Goal: Information Seeking & Learning: Learn about a topic

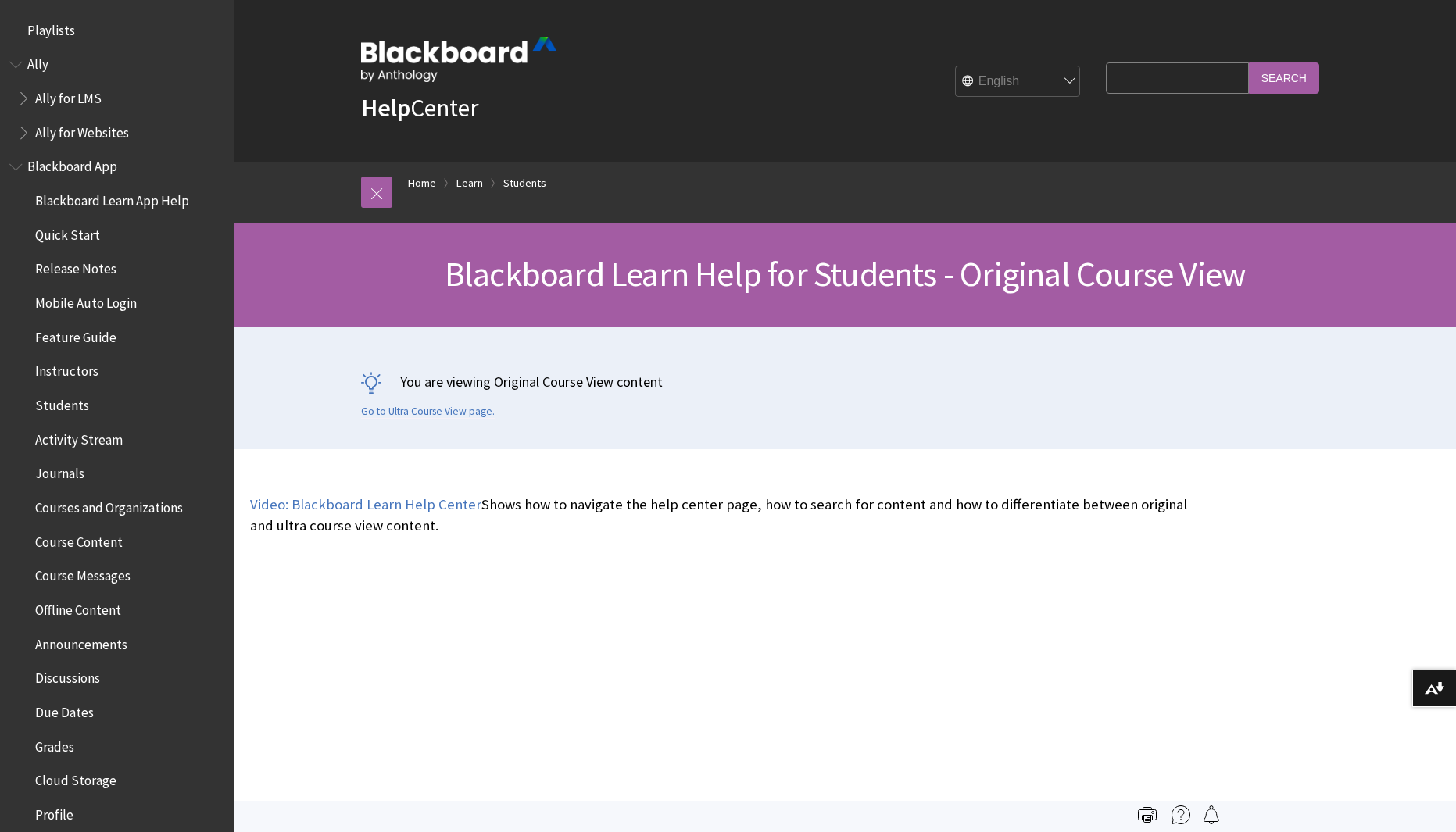
scroll to position [1847, 0]
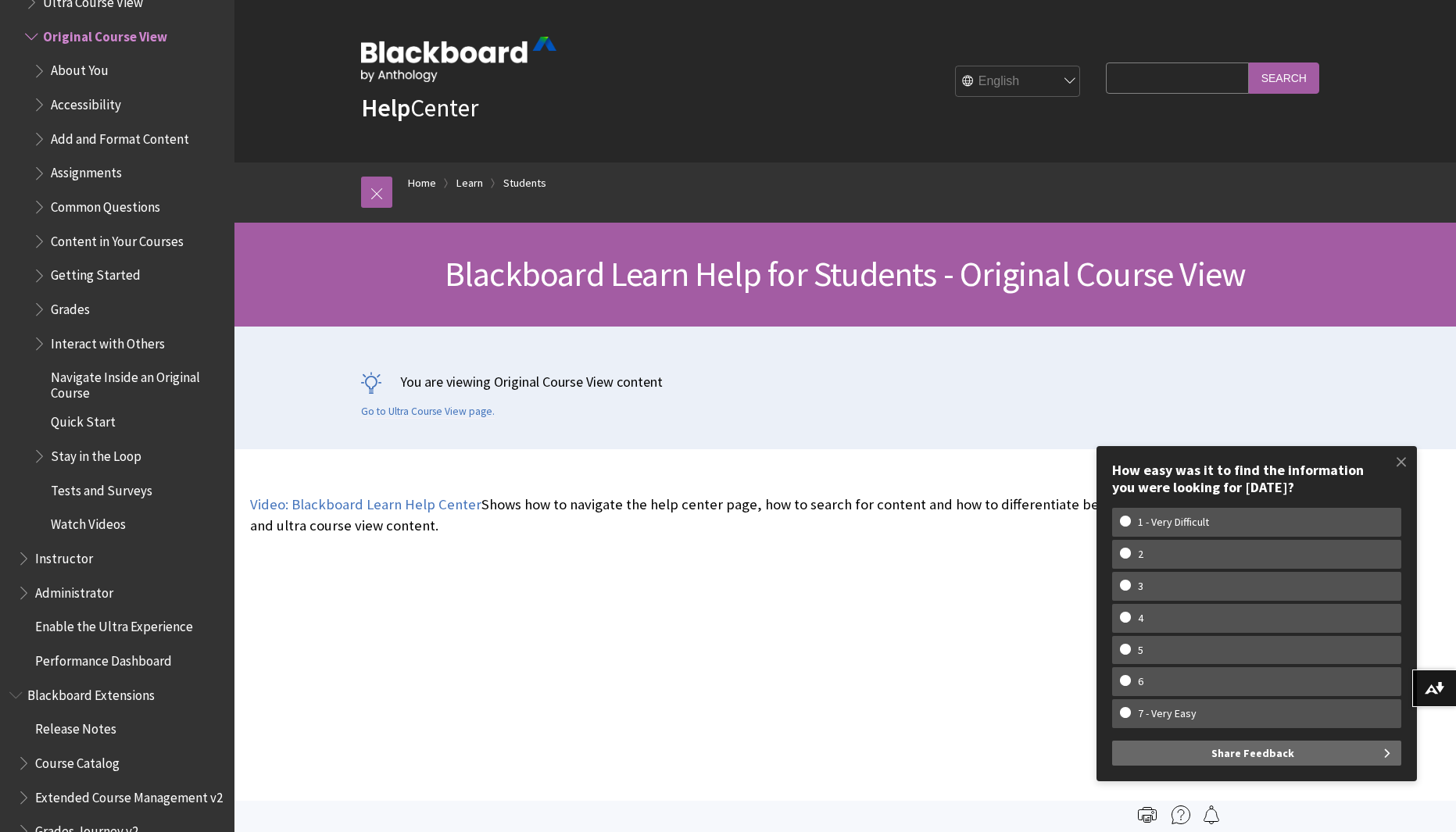
click at [126, 202] on span "Common Questions" at bounding box center [106, 204] width 109 height 21
click at [125, 203] on span "Common Questions" at bounding box center [111, 204] width 120 height 21
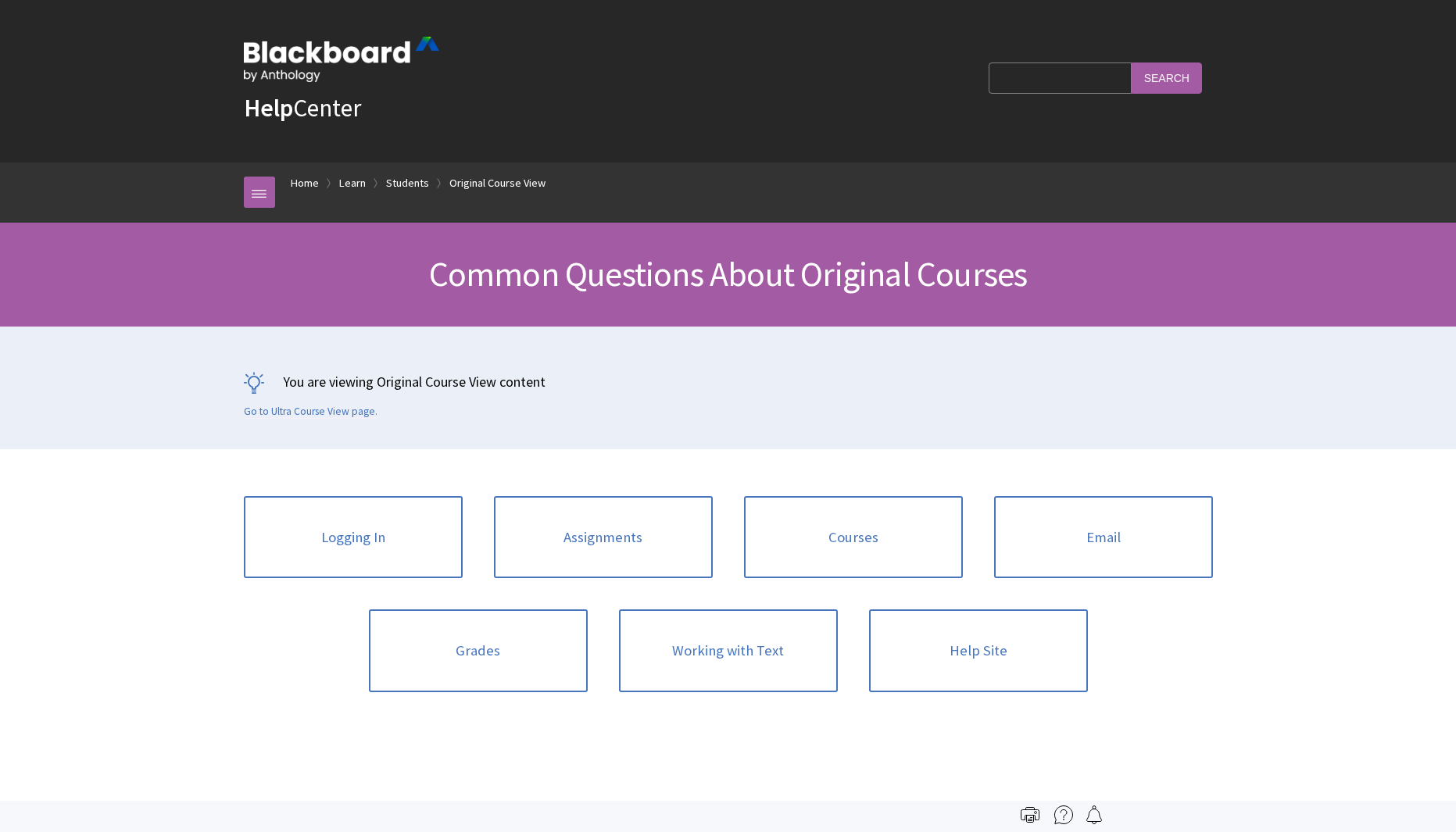
scroll to position [2017, 0]
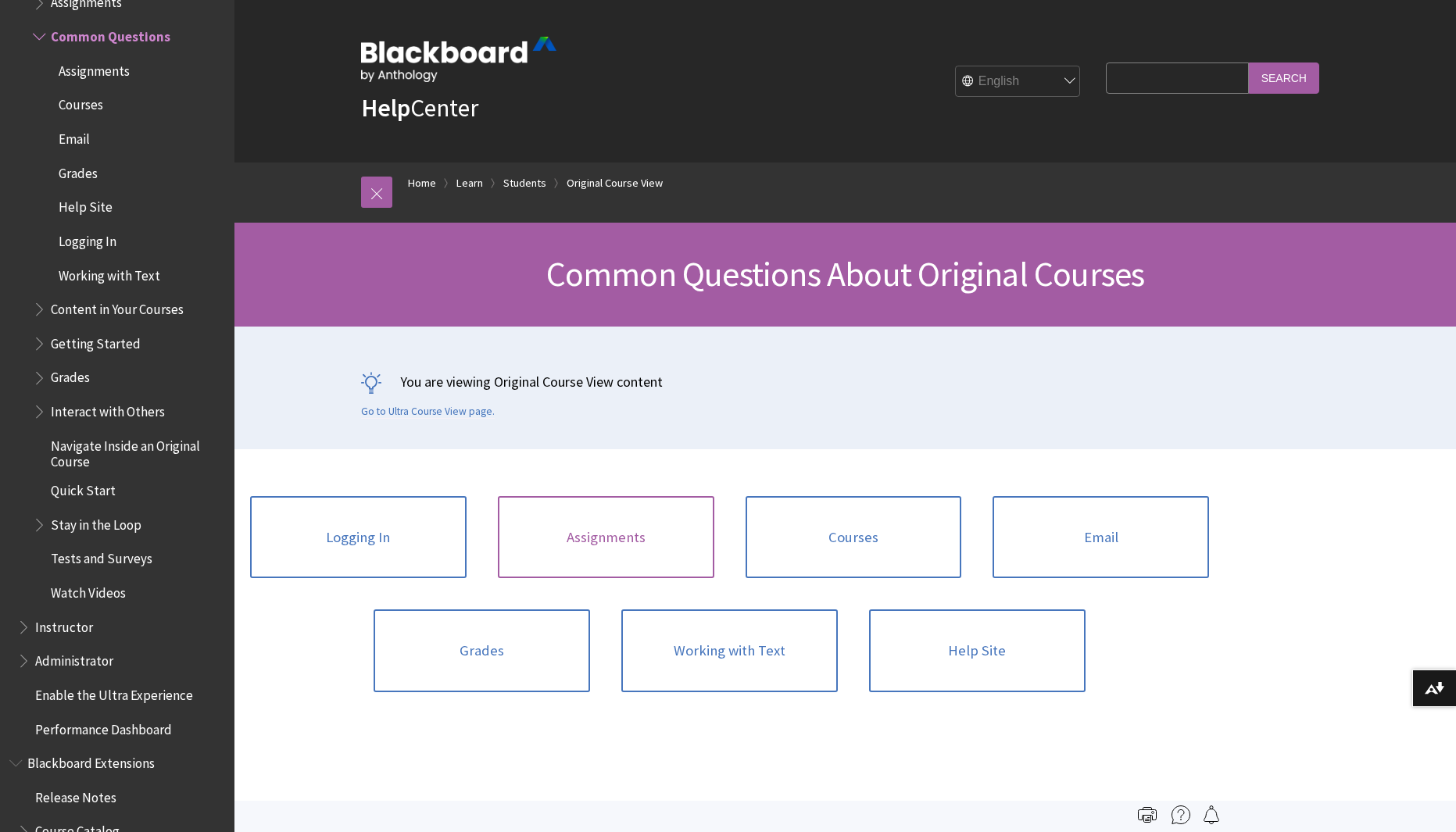
click at [624, 543] on link "Assignments" at bounding box center [606, 537] width 217 height 82
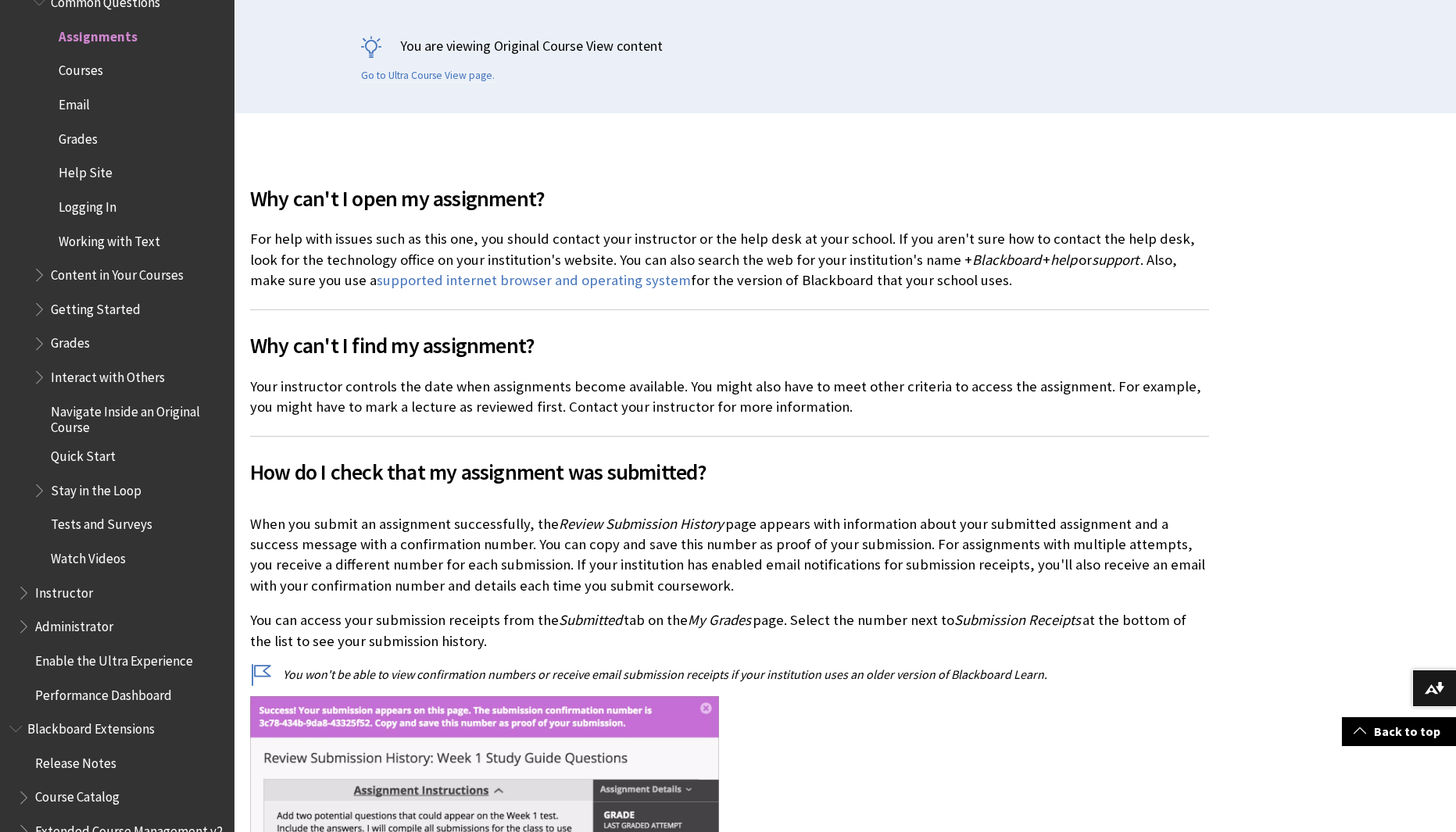
scroll to position [344, 0]
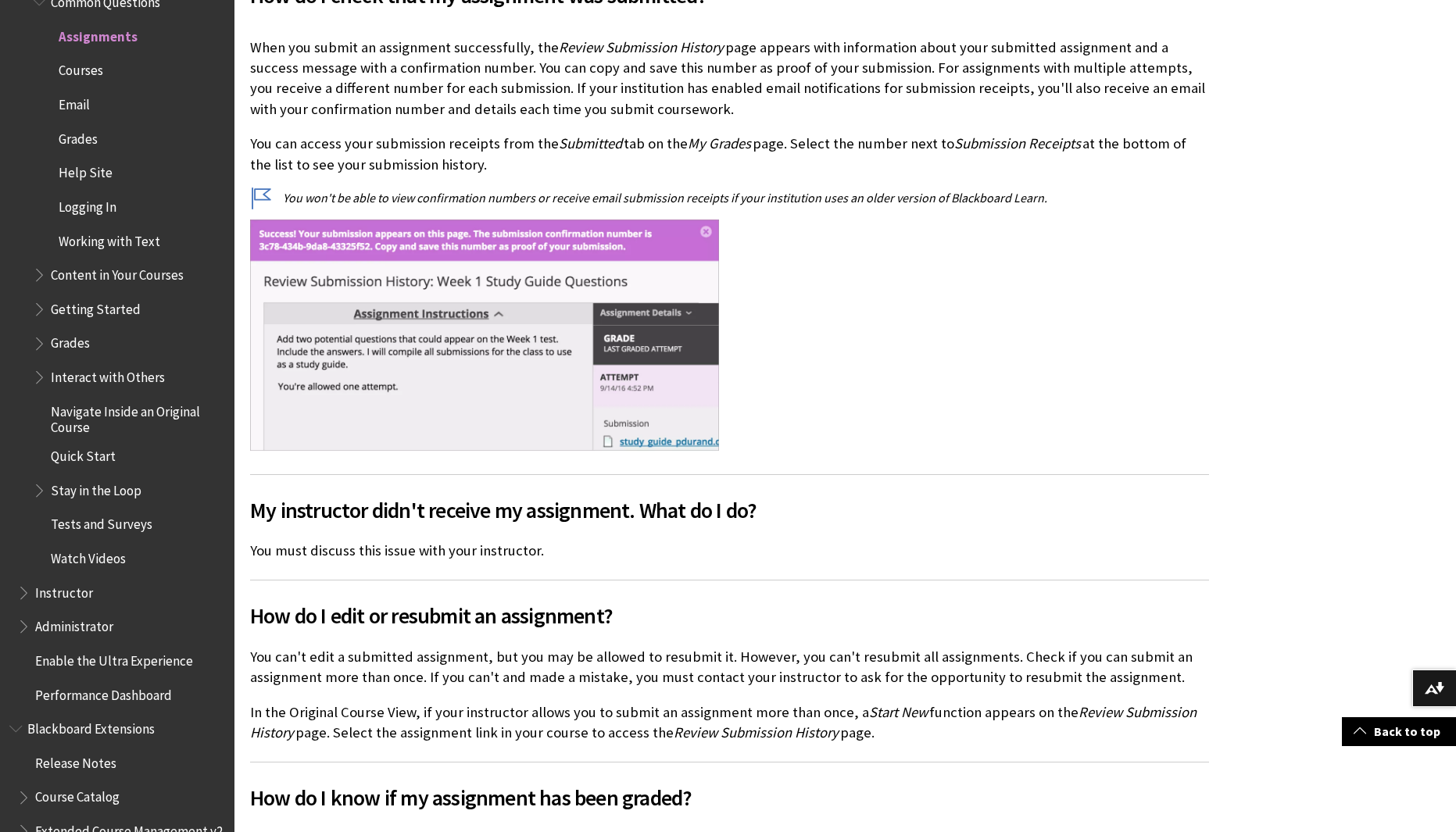
scroll to position [844, 0]
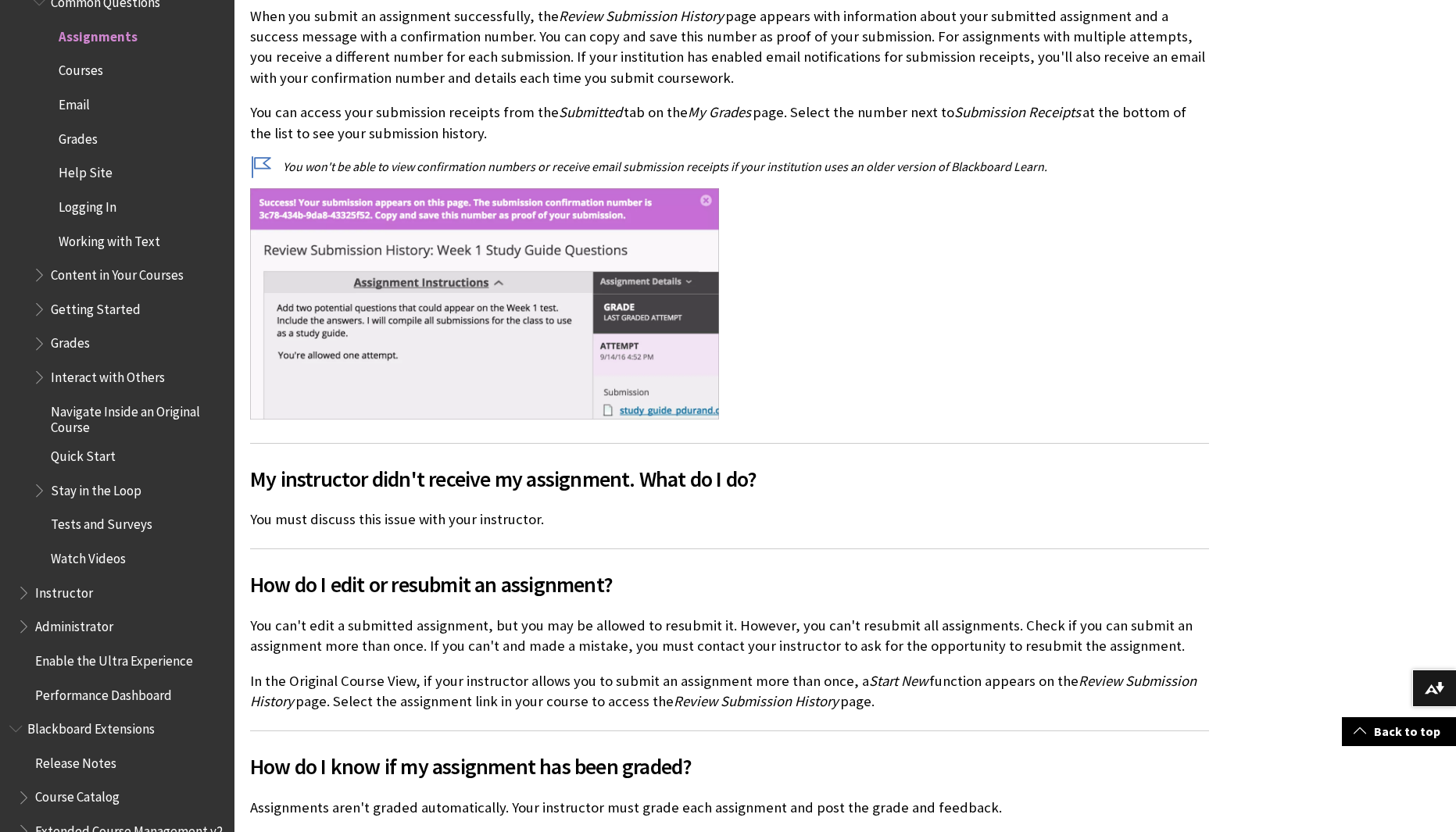
click at [71, 70] on span "Courses" at bounding box center [81, 69] width 45 height 21
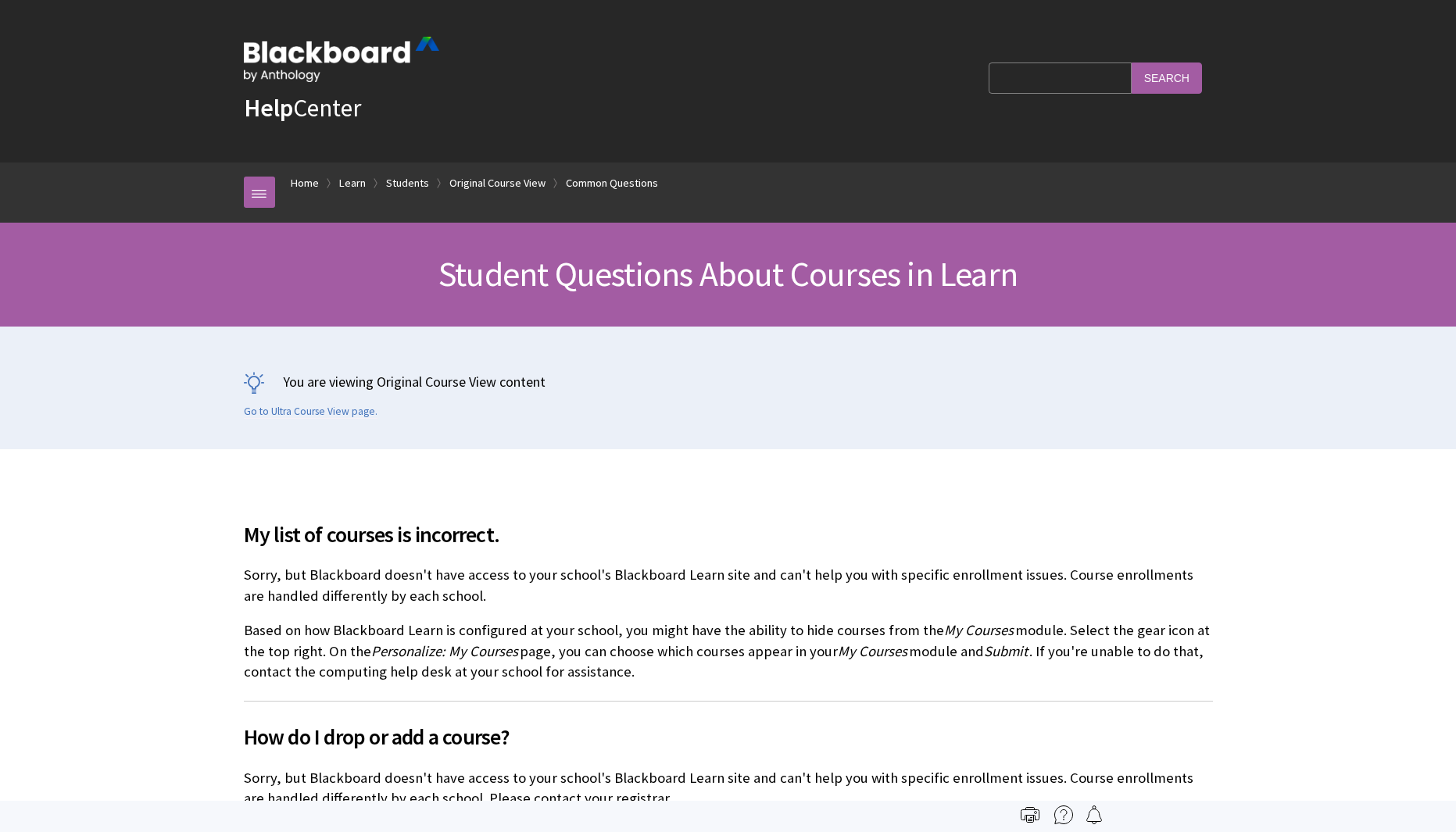
scroll to position [2086, 0]
